Goal: Ask a question: Seek information or help from site administrators or community

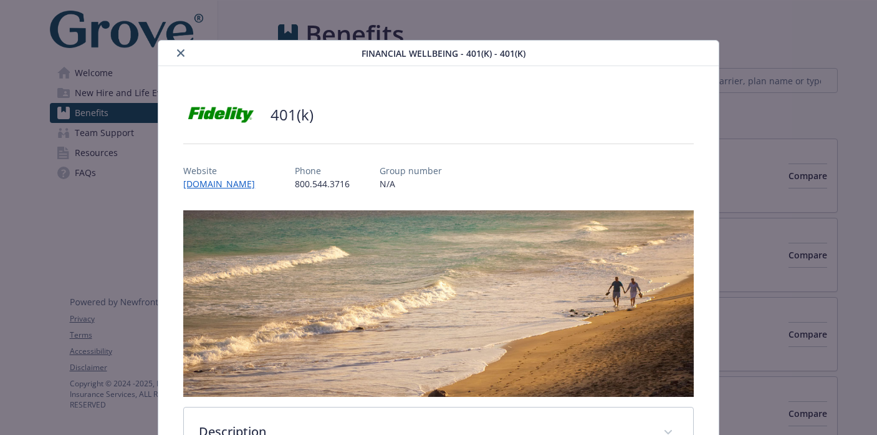
scroll to position [37, 0]
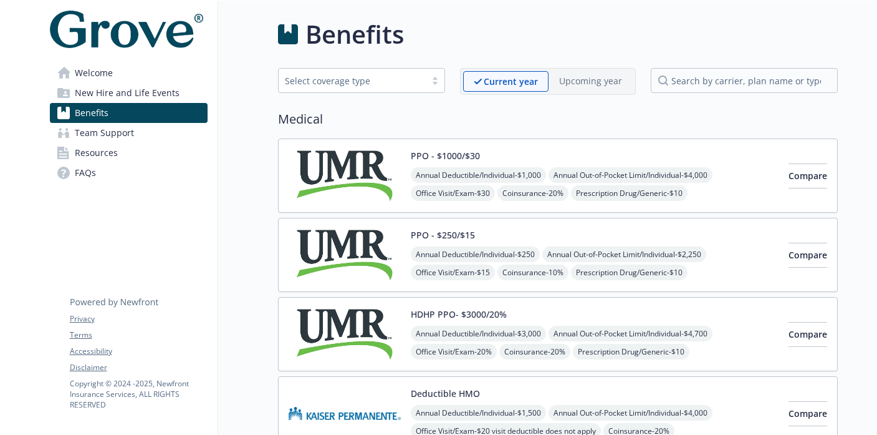
click at [136, 137] on link "Team Support" at bounding box center [129, 133] width 158 height 20
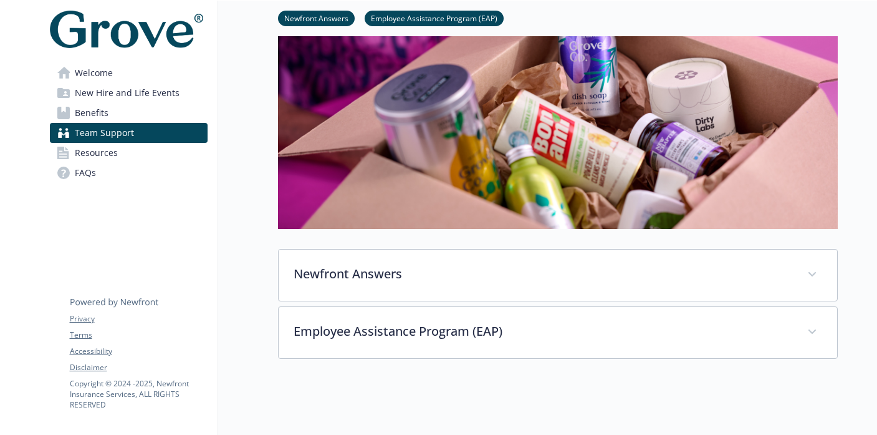
scroll to position [300, 0]
